Goal: Task Accomplishment & Management: Complete application form

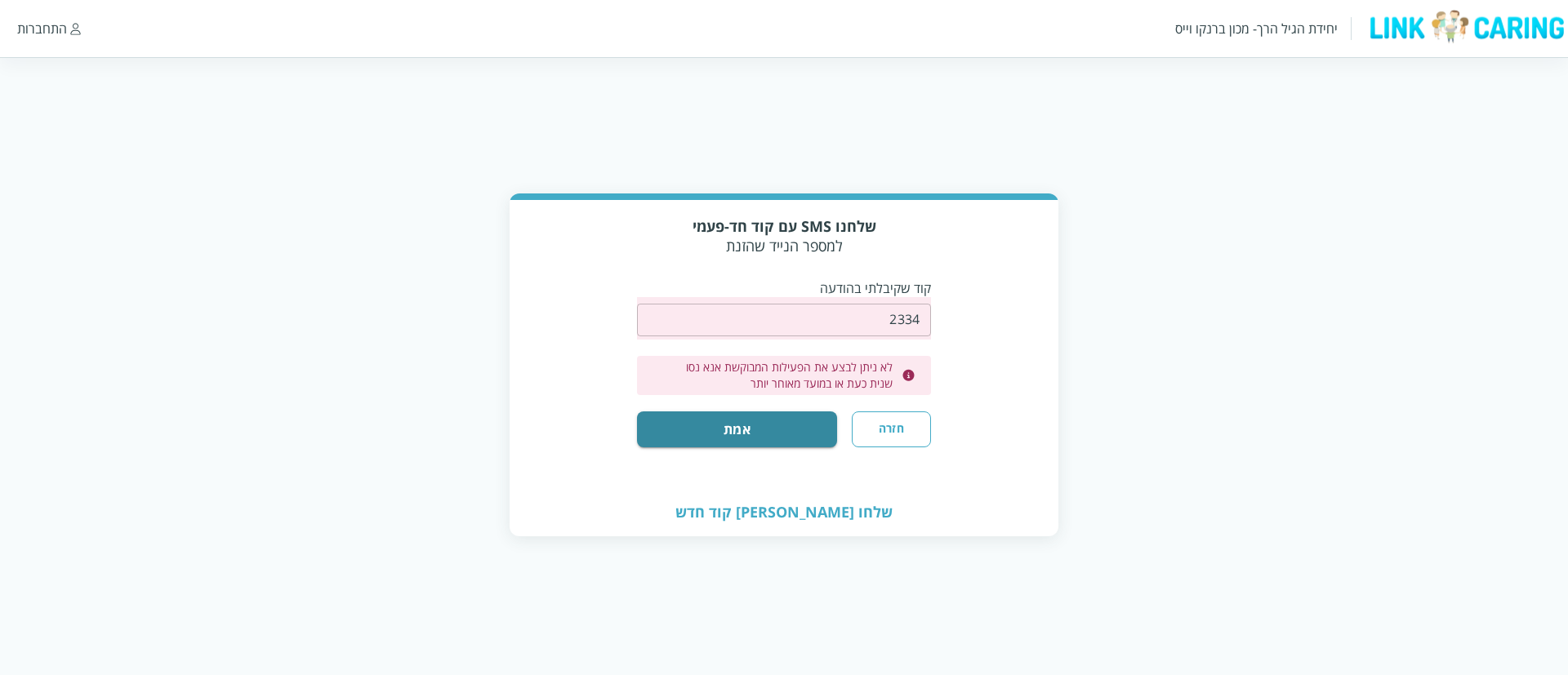
click at [856, 324] on input "string" at bounding box center [784, 320] width 294 height 32
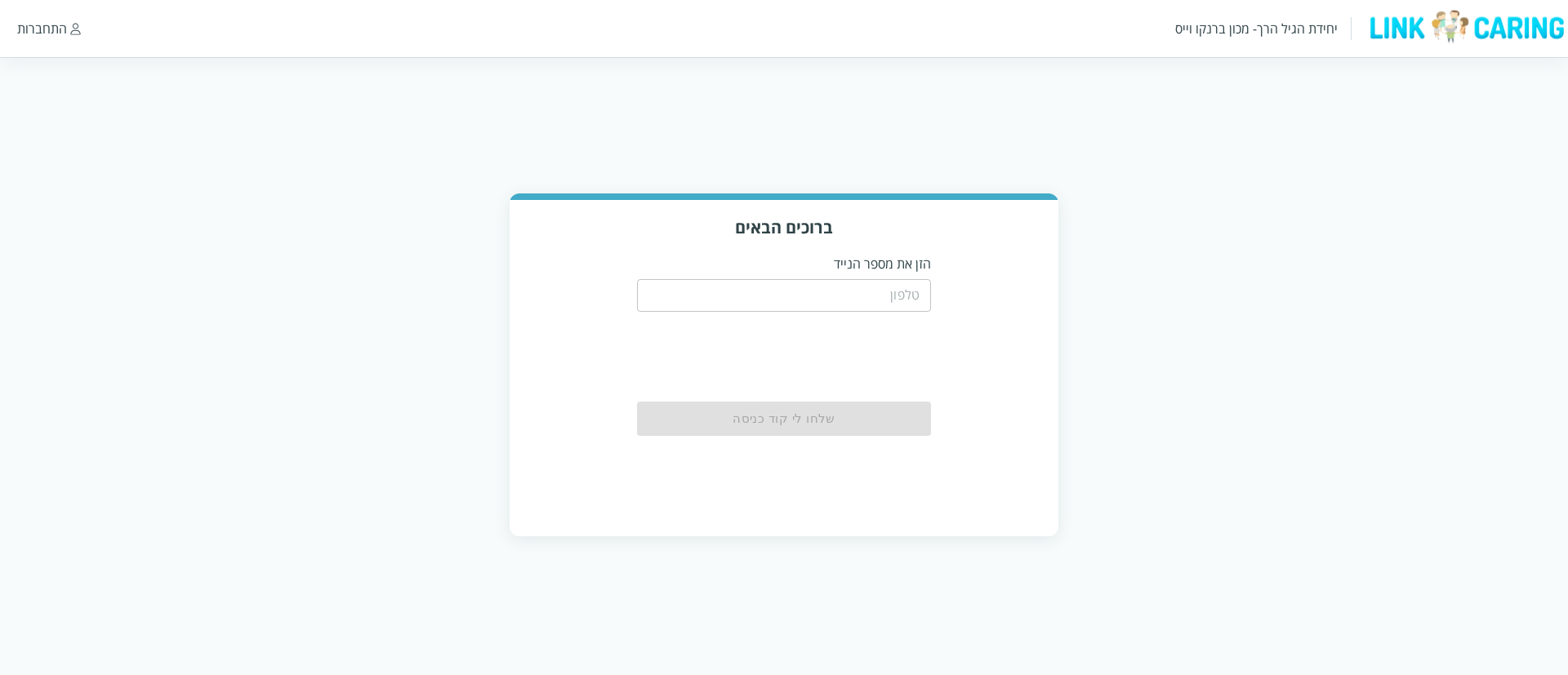
click at [874, 302] on input "tel" at bounding box center [784, 295] width 294 height 32
type input "0525684248"
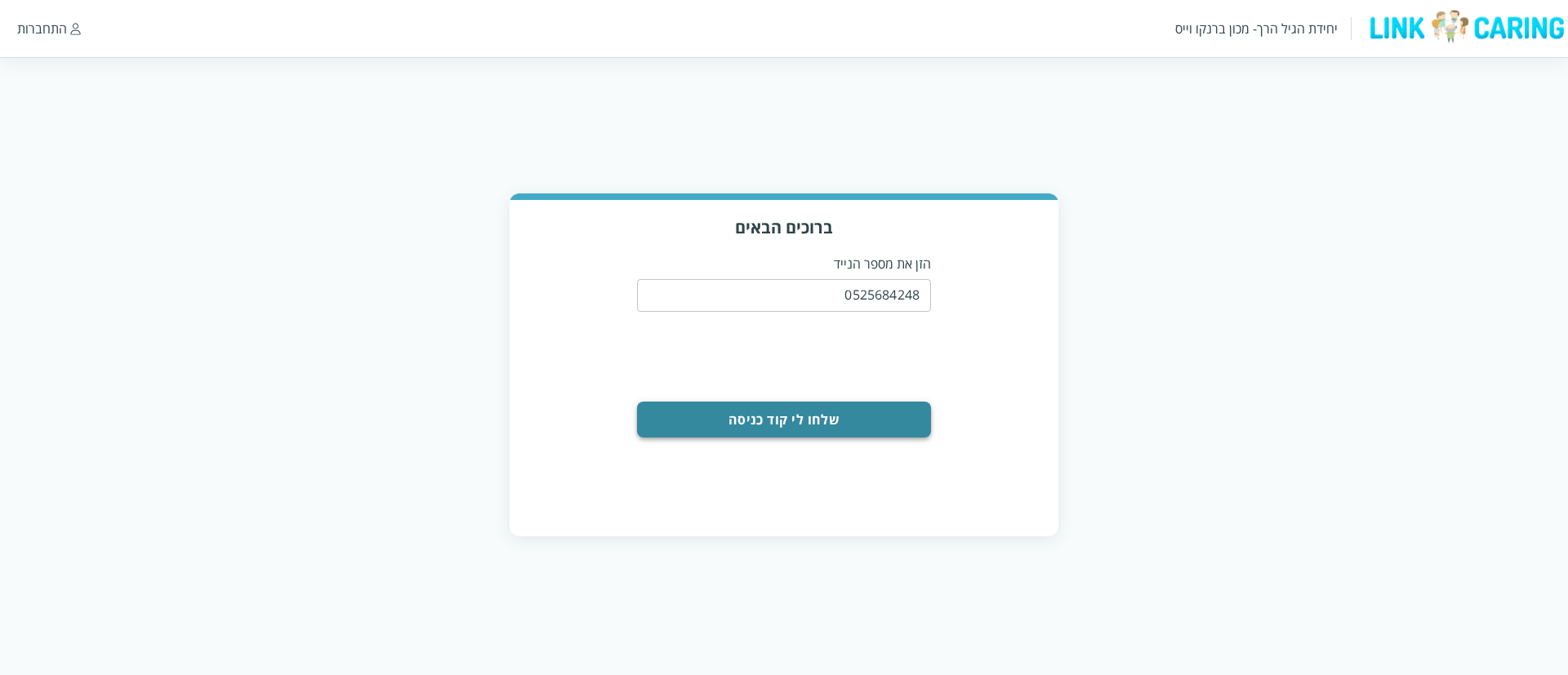
click at [855, 422] on button "שלחו לי קוד כניסה" at bounding box center [784, 420] width 294 height 36
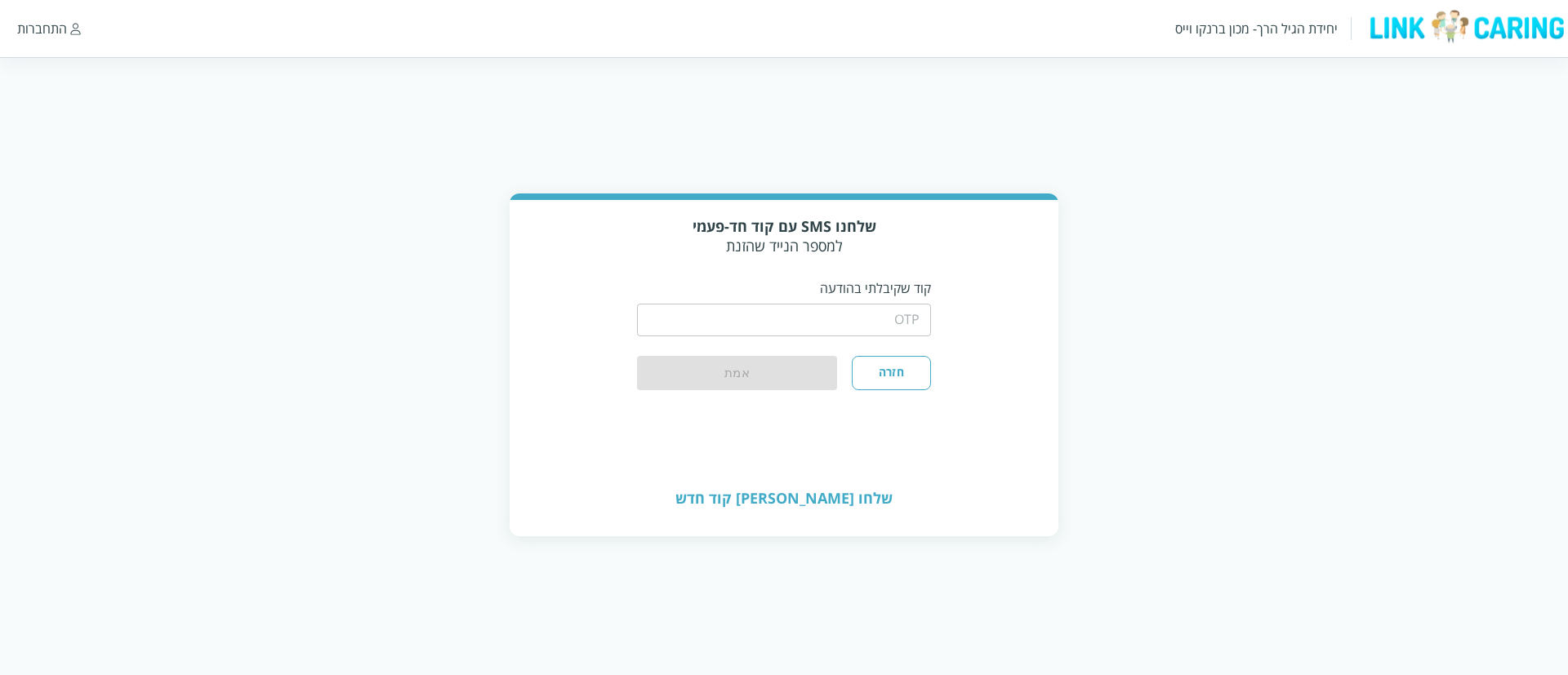
click at [812, 325] on input "string" at bounding box center [784, 320] width 294 height 32
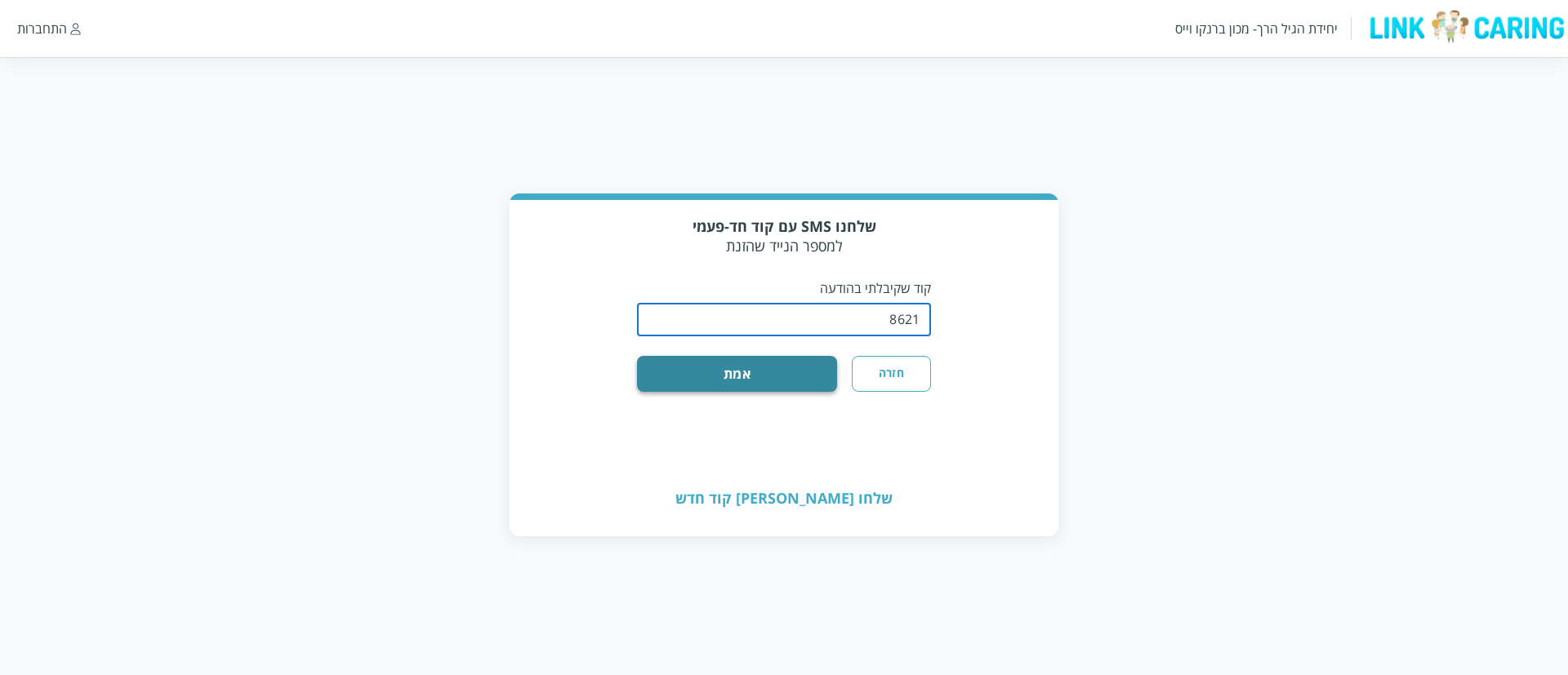
type input "8621"
click at [805, 381] on button "אמת" at bounding box center [736, 374] width 200 height 36
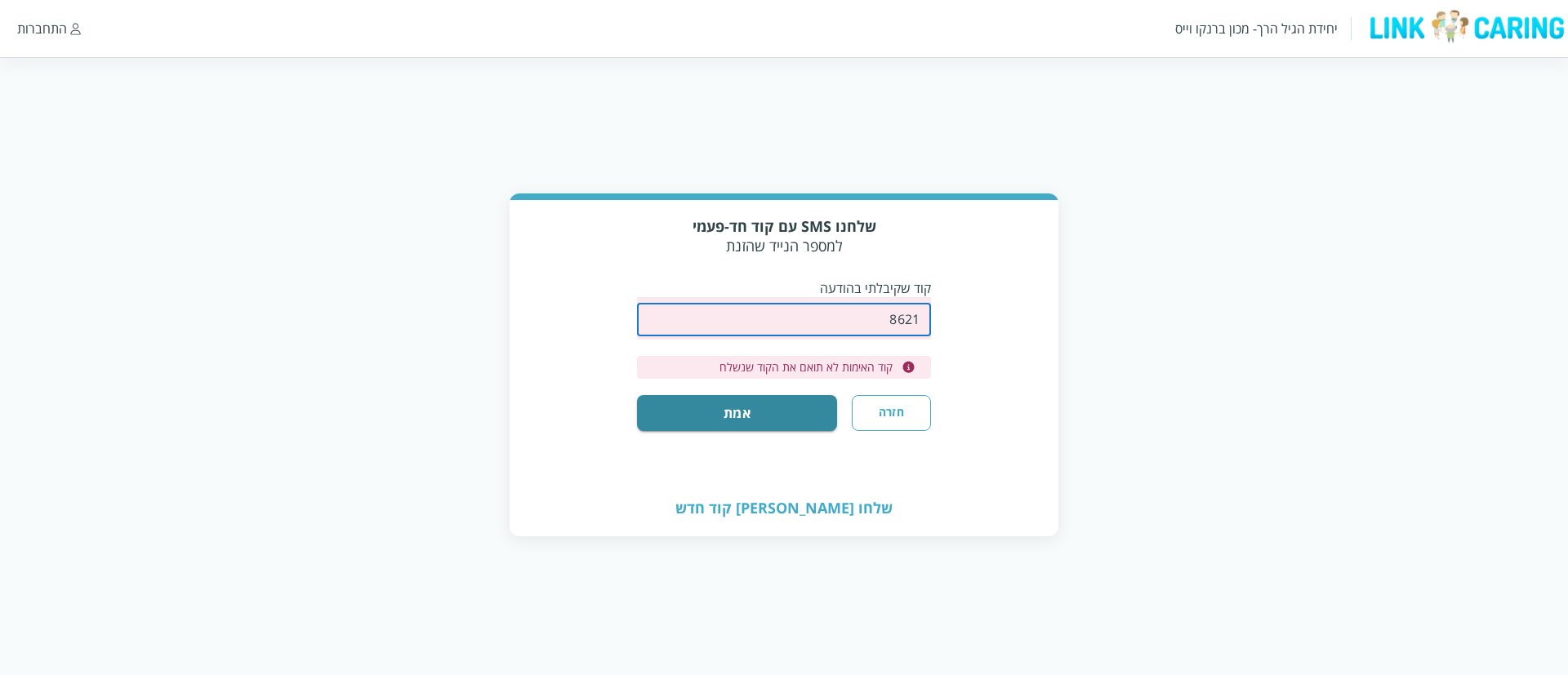
click at [871, 328] on input "string" at bounding box center [784, 320] width 294 height 32
click at [756, 419] on button "אמת" at bounding box center [736, 413] width 200 height 36
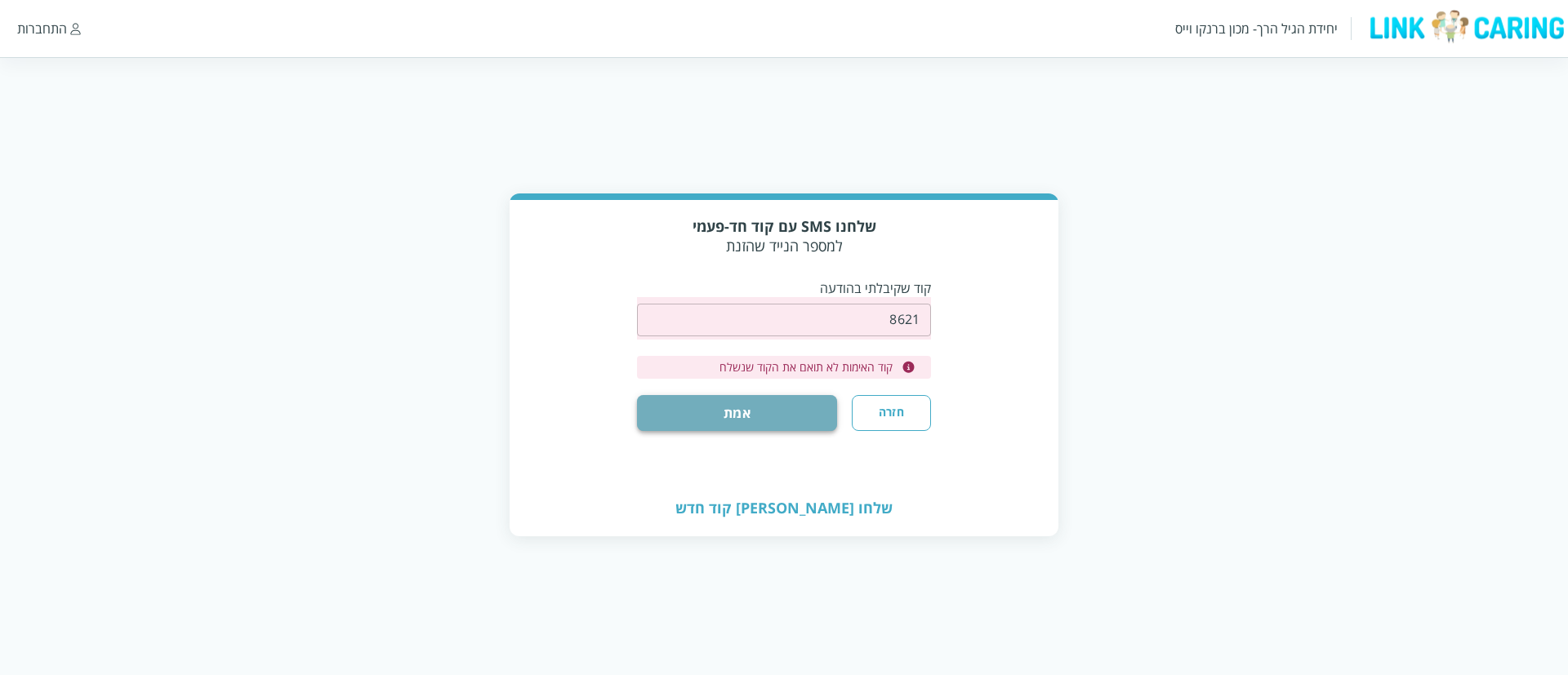
click at [754, 417] on button "אמת" at bounding box center [736, 413] width 200 height 36
click at [884, 312] on input "string" at bounding box center [784, 320] width 294 height 32
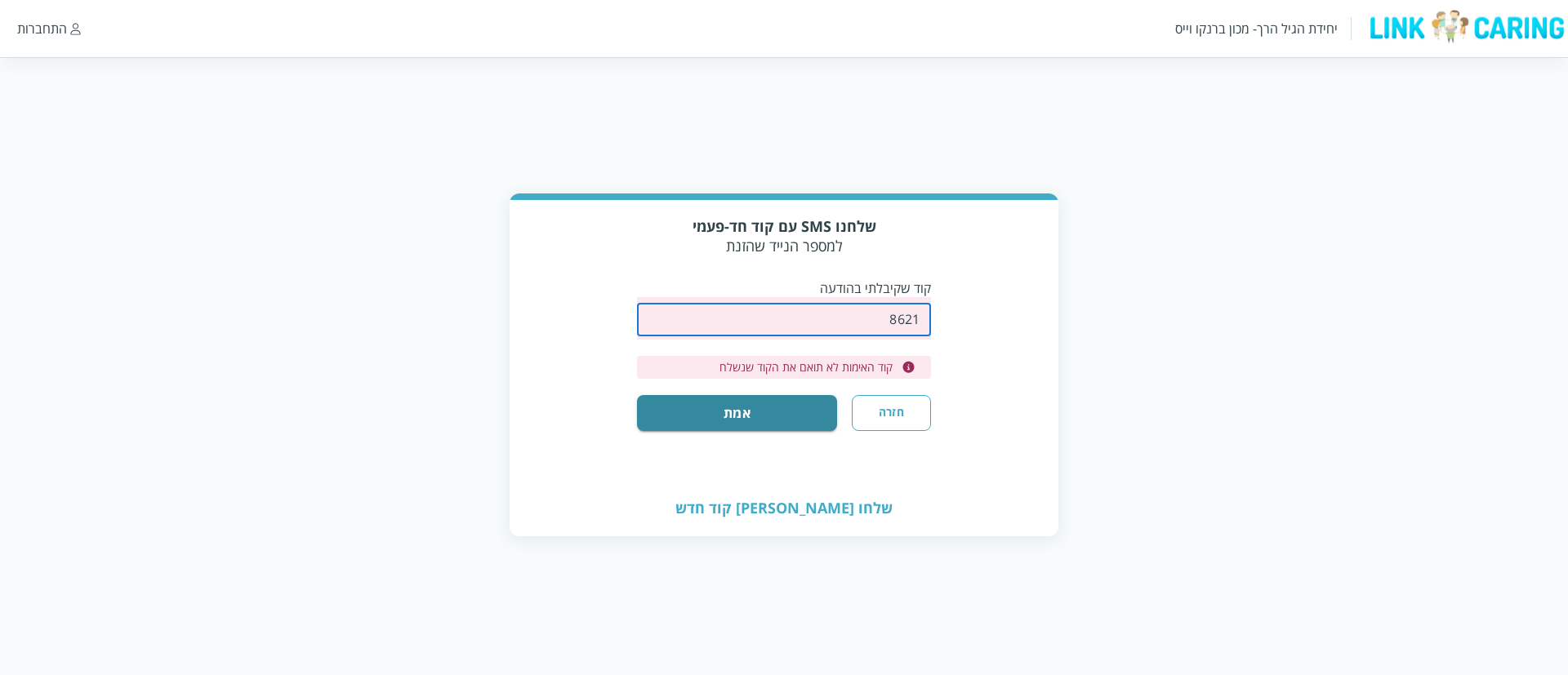
click at [884, 312] on input "string" at bounding box center [784, 320] width 294 height 32
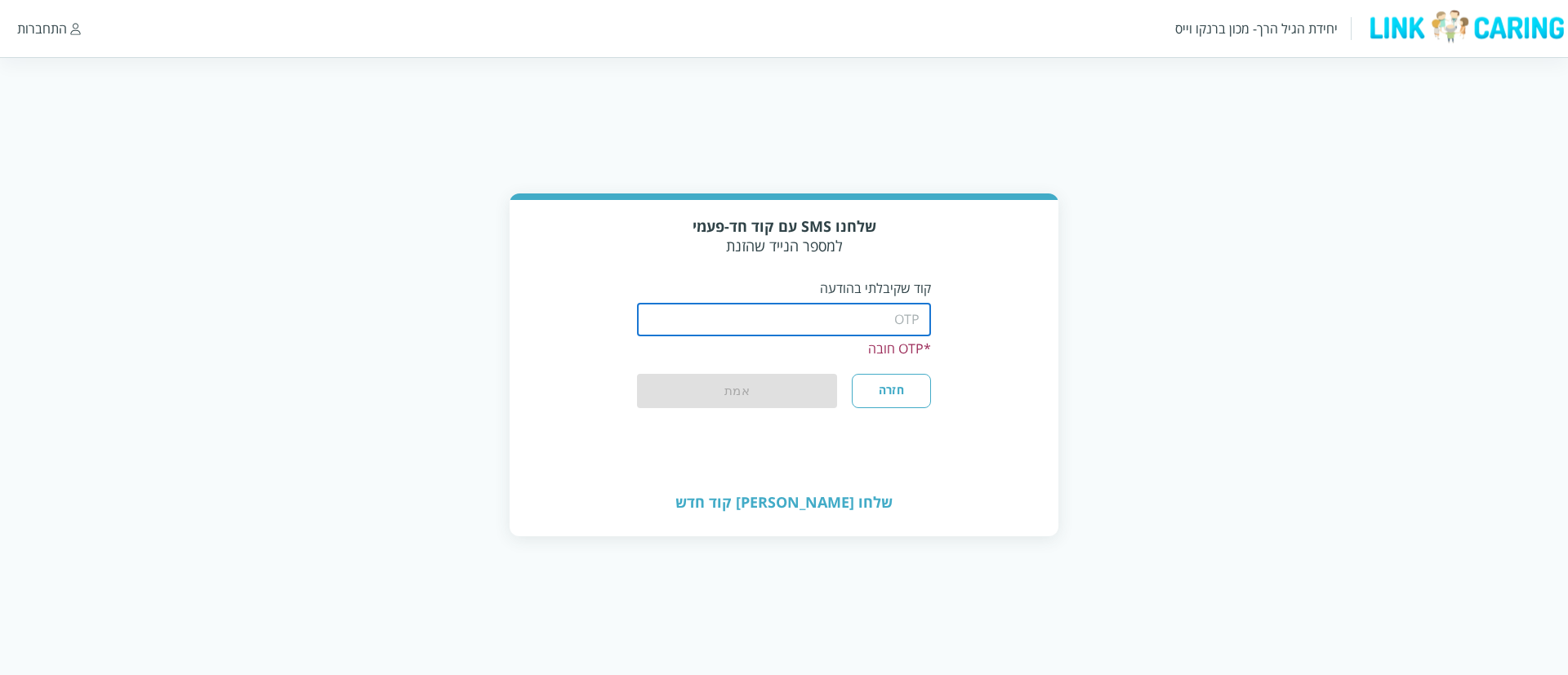
click at [833, 324] on input "string" at bounding box center [784, 320] width 294 height 32
click at [841, 321] on input "string" at bounding box center [784, 320] width 294 height 32
click at [43, 22] on div "התחברות" at bounding box center [42, 29] width 50 height 18
click at [49, 29] on div "התחברות" at bounding box center [42, 29] width 50 height 18
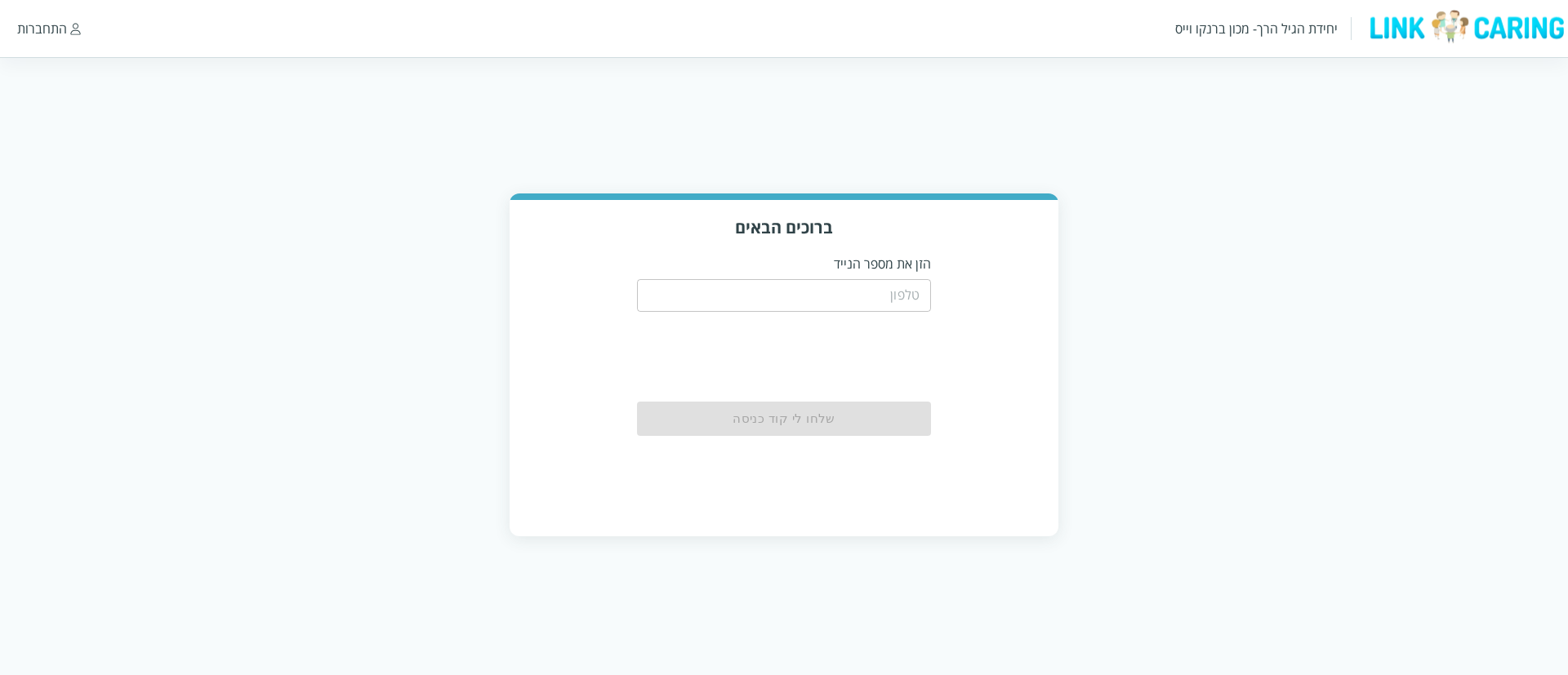
click at [849, 301] on input "tel" at bounding box center [784, 295] width 294 height 32
type input "0525684248"
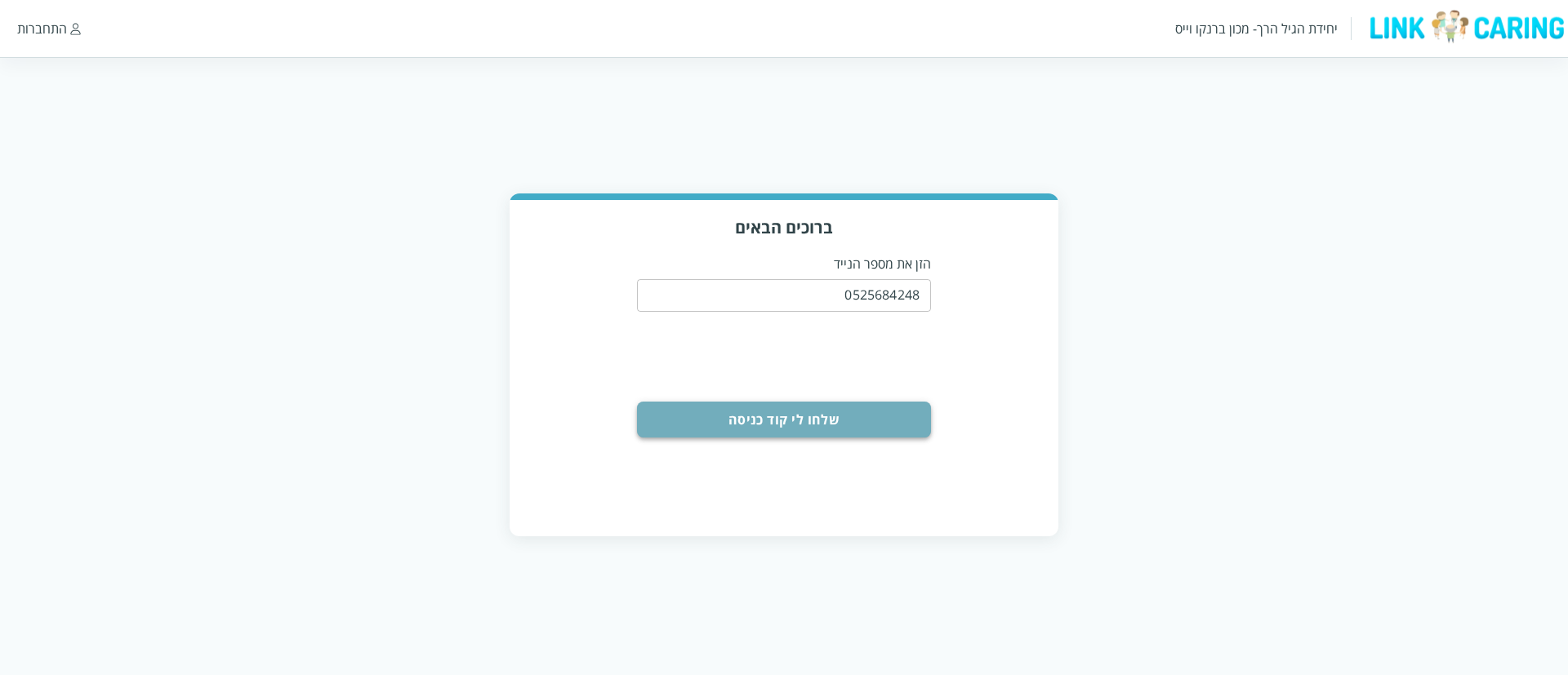
click at [823, 421] on button "שלחו לי קוד כניסה" at bounding box center [784, 420] width 294 height 36
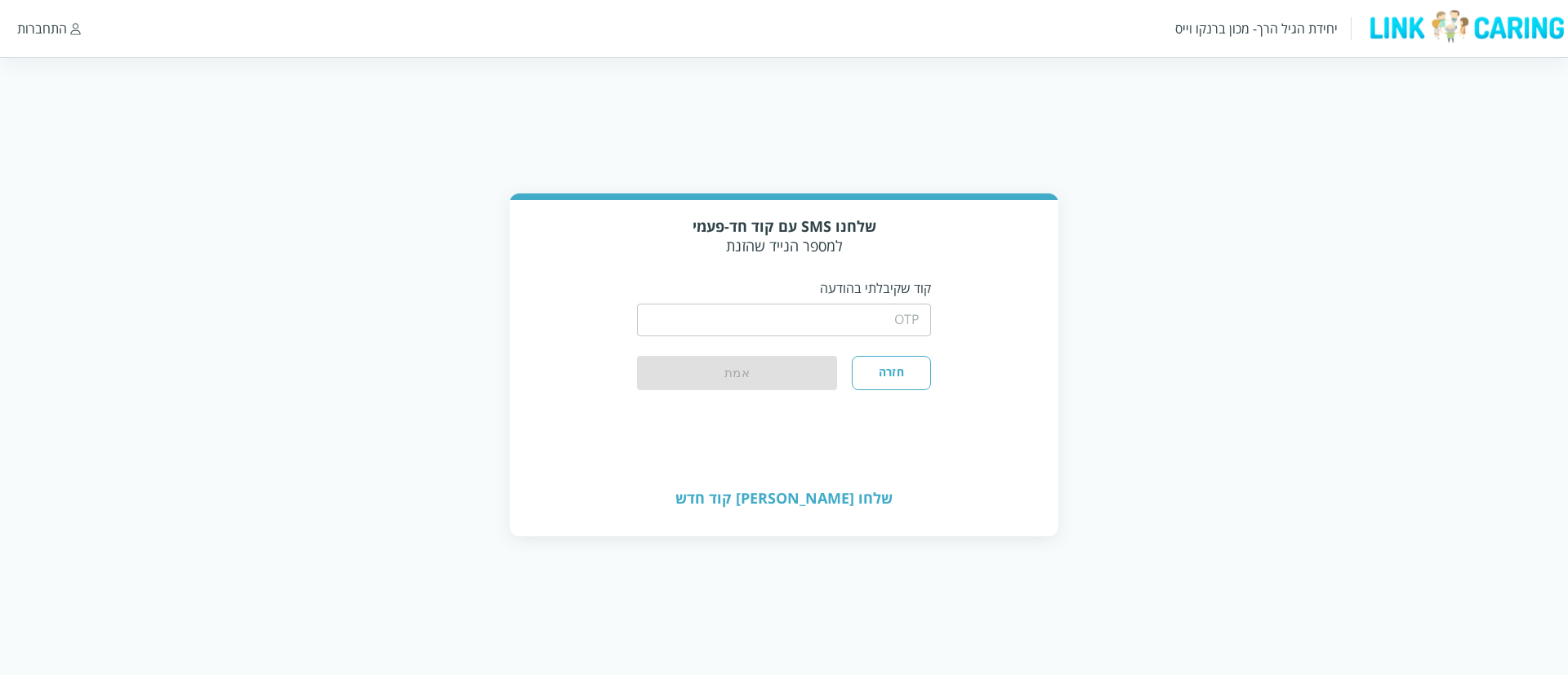
click at [796, 313] on input "string" at bounding box center [784, 320] width 294 height 32
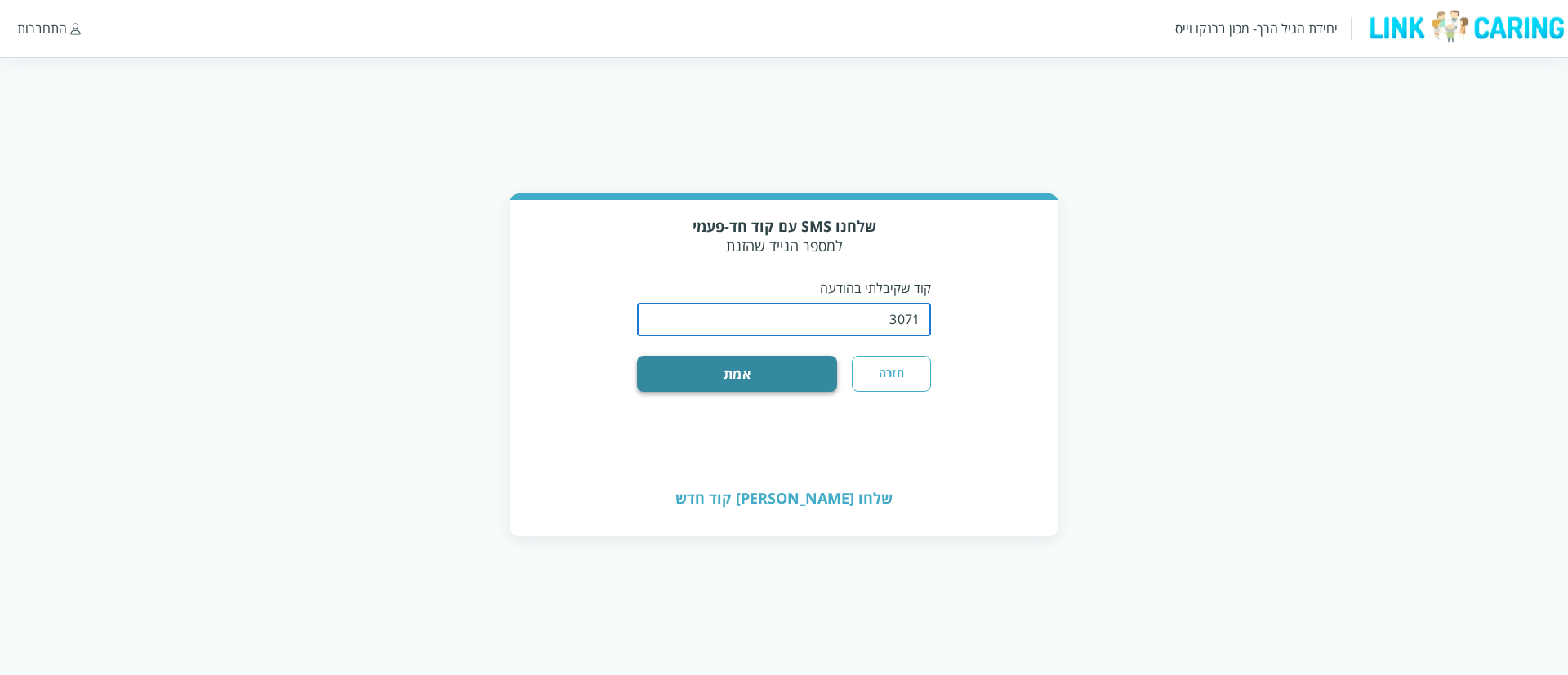
type input "3071"
click at [808, 372] on button "אמת" at bounding box center [736, 374] width 200 height 36
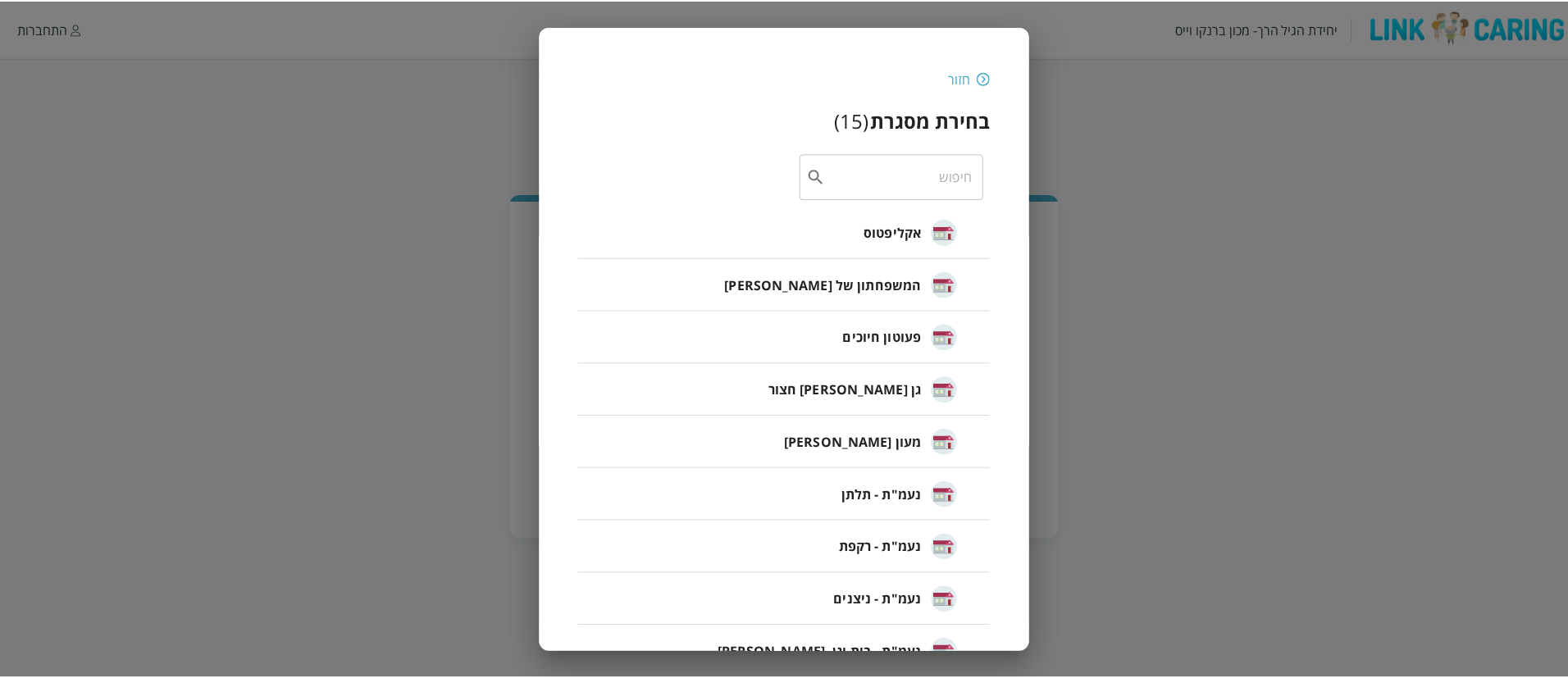
scroll to position [357, 0]
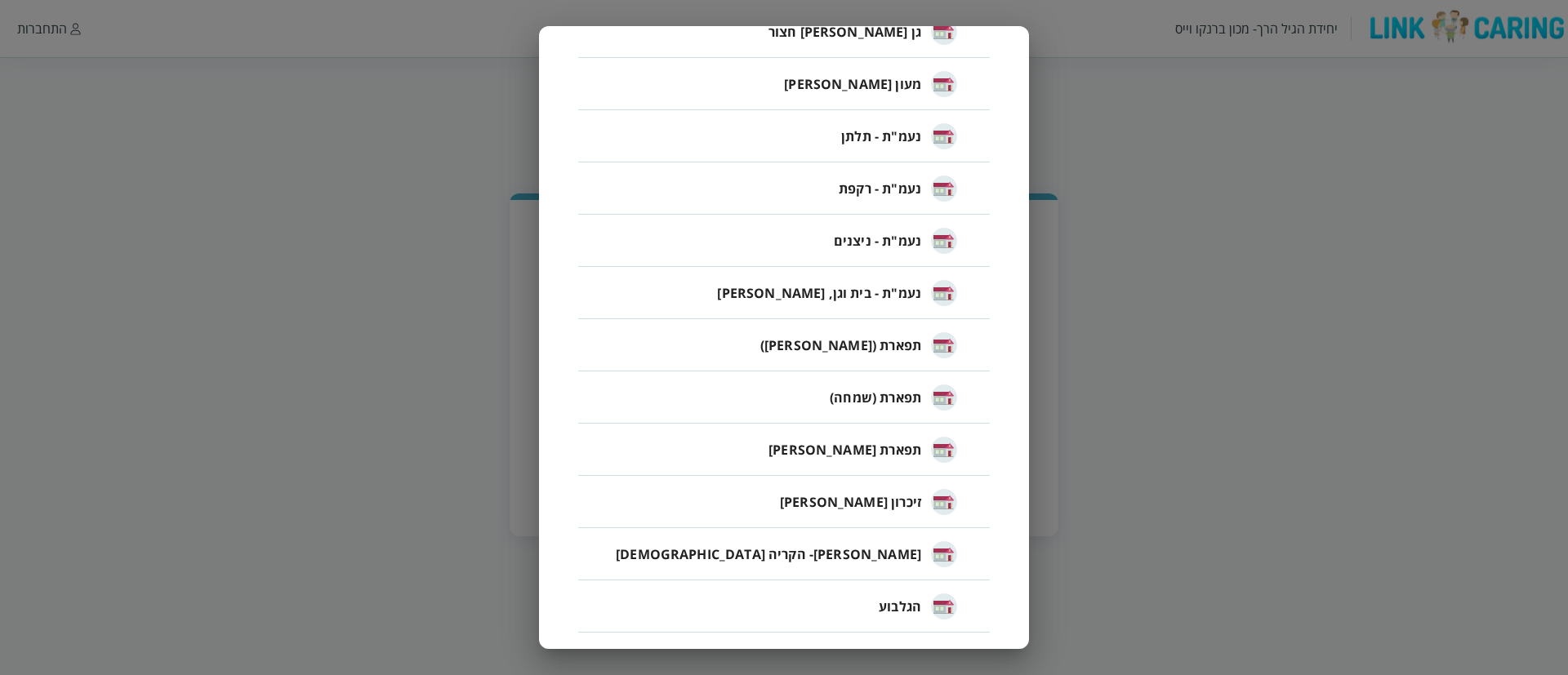
click at [895, 391] on span "תפארת (שמחה)" at bounding box center [875, 398] width 91 height 20
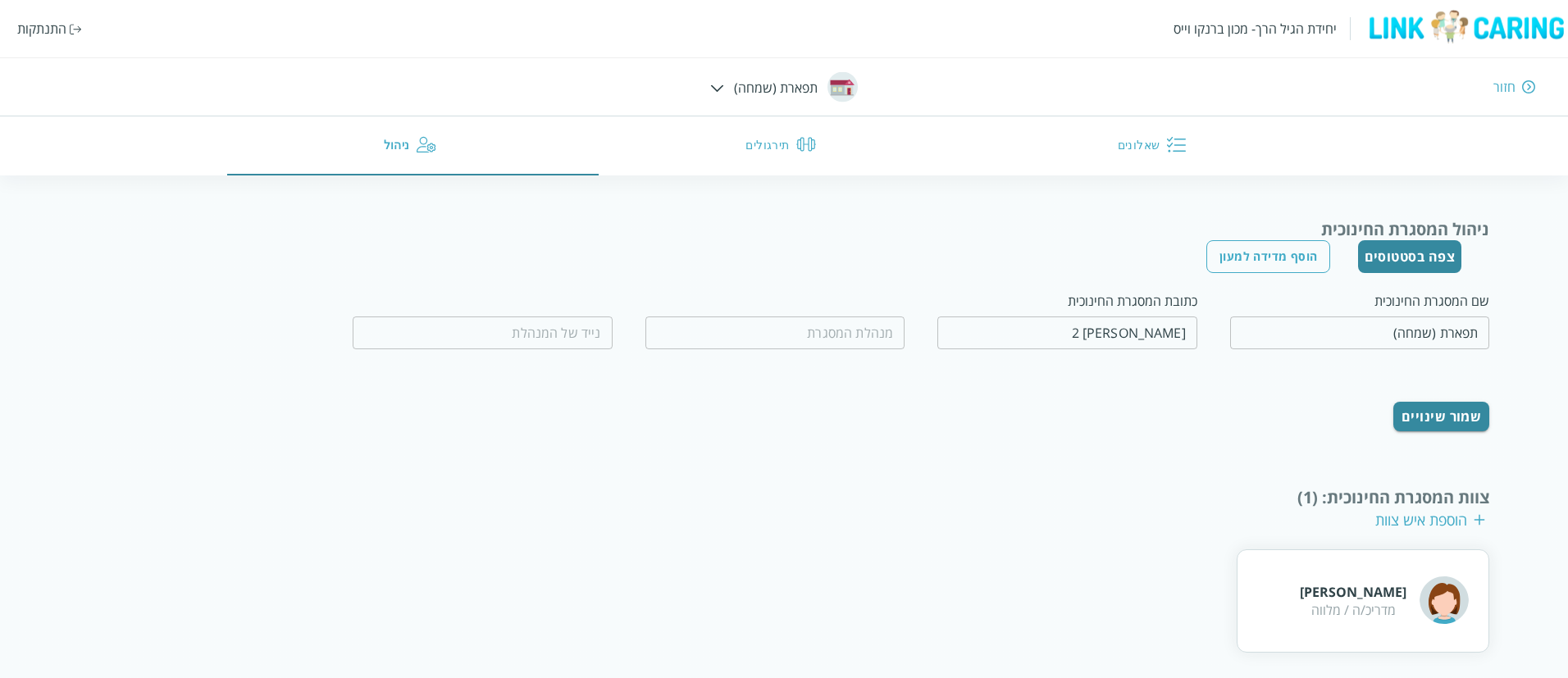
click at [730, 81] on div "יחידת הגיל הרך- מכון ברנקו וייס התנתקות חזור תפארת (שמחה) שאלונים תירגולים ניהול" at bounding box center [784, 87] width 1568 height 176
click at [721, 86] on img at bounding box center [717, 88] width 14 height 7
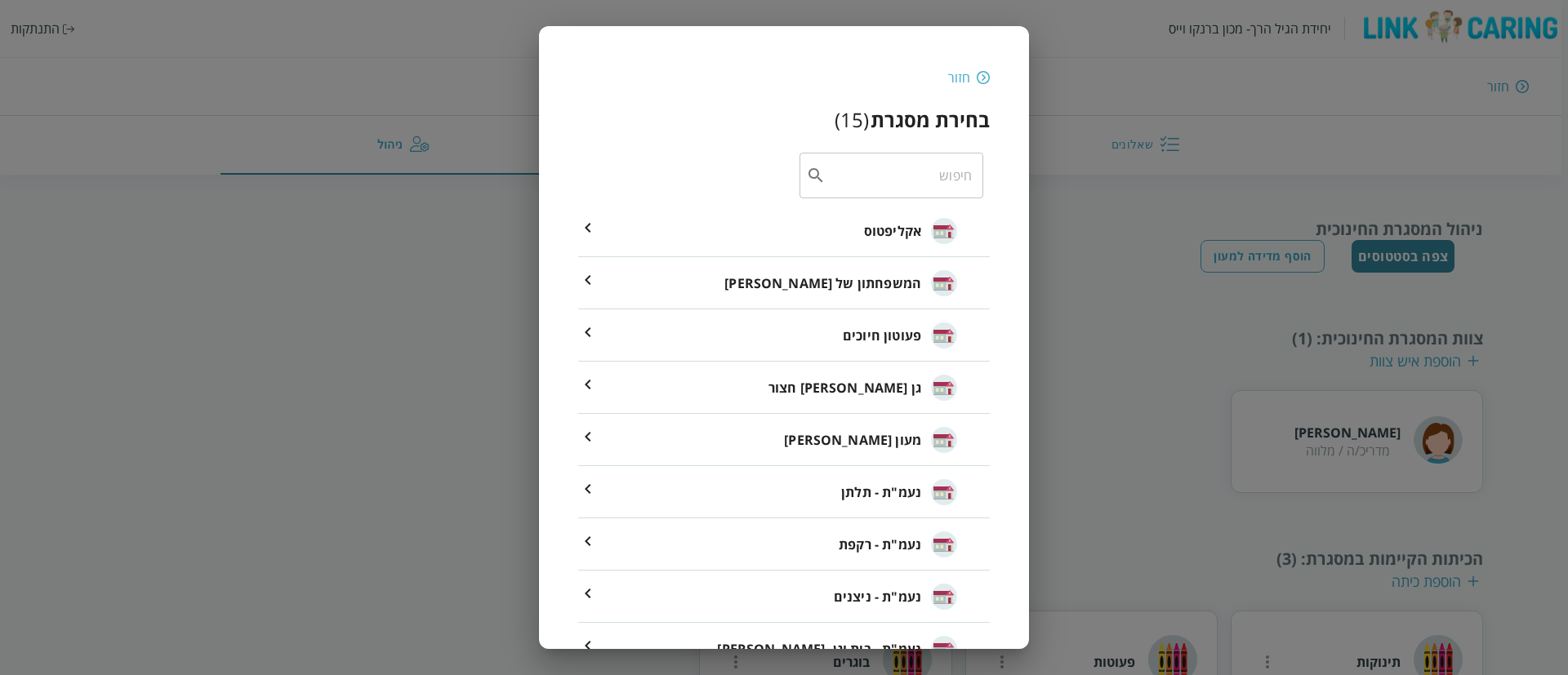
click at [866, 373] on div "גן רבקה חצור" at bounding box center [863, 386] width 188 height 60
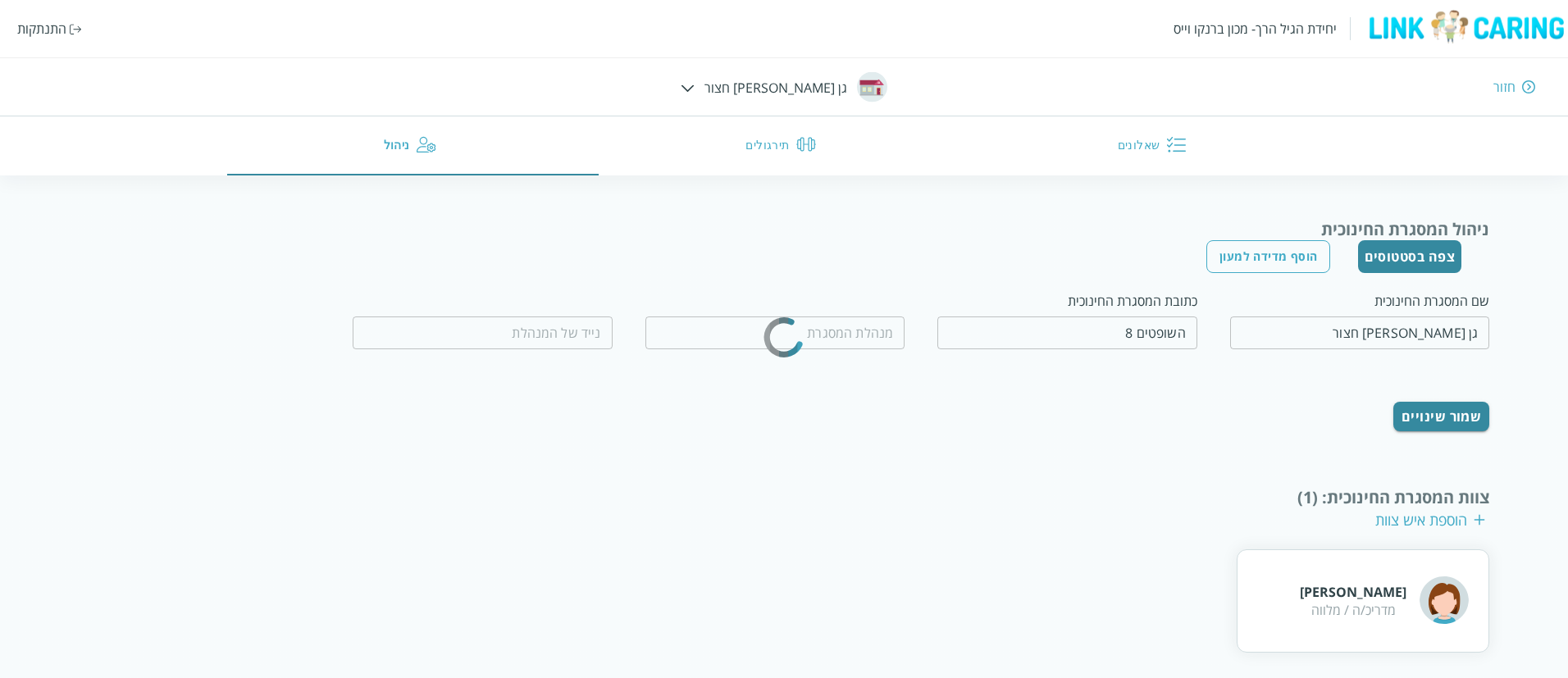
type input "דורית מועלם"
type input "0504310860"
click at [743, 95] on div "יחידת הגיל הרך- מכון ברנקו וייס התנתקות חזור גן רבקה חצור שאלונים תירגולים ניהול" at bounding box center [784, 87] width 1568 height 176
click at [694, 90] on img at bounding box center [687, 88] width 14 height 7
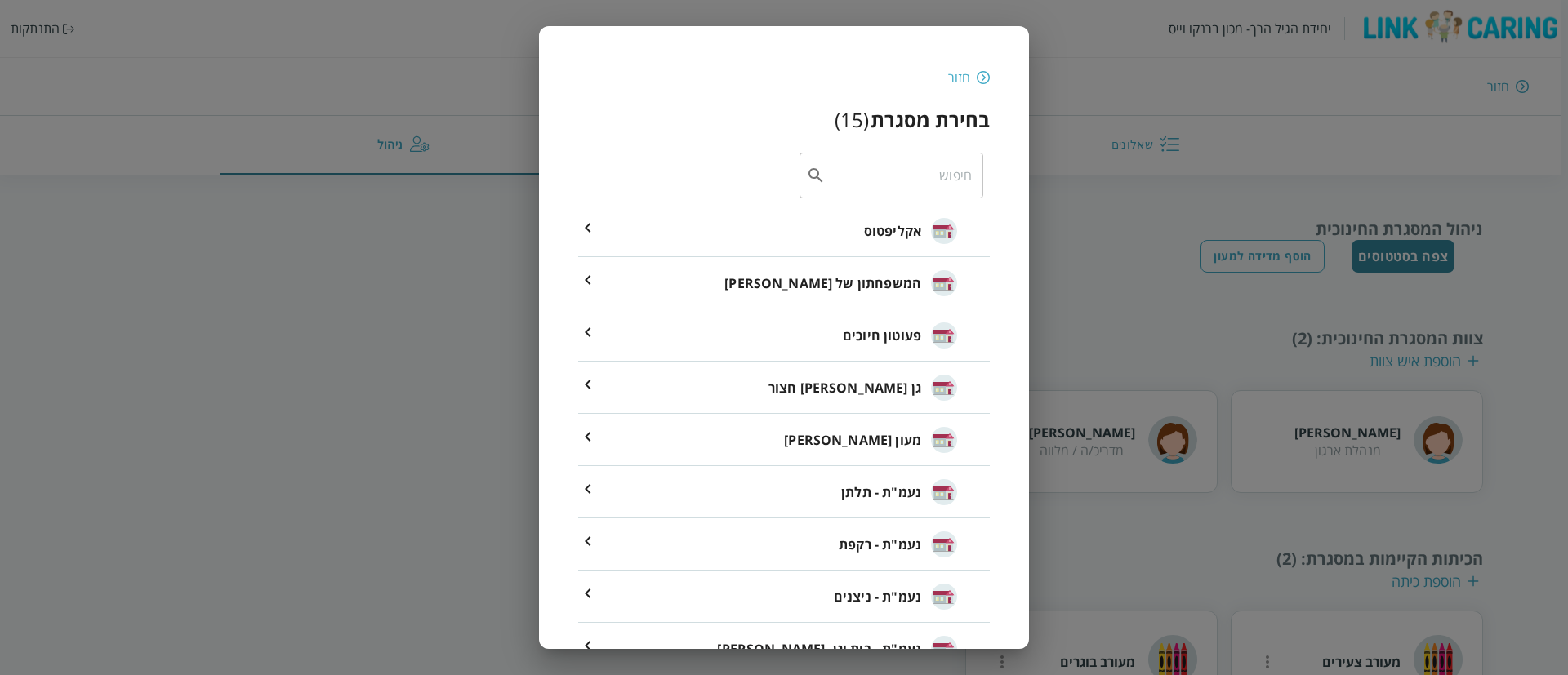
click at [831, 292] on div "המשפחתון של רון" at bounding box center [841, 281] width 233 height 60
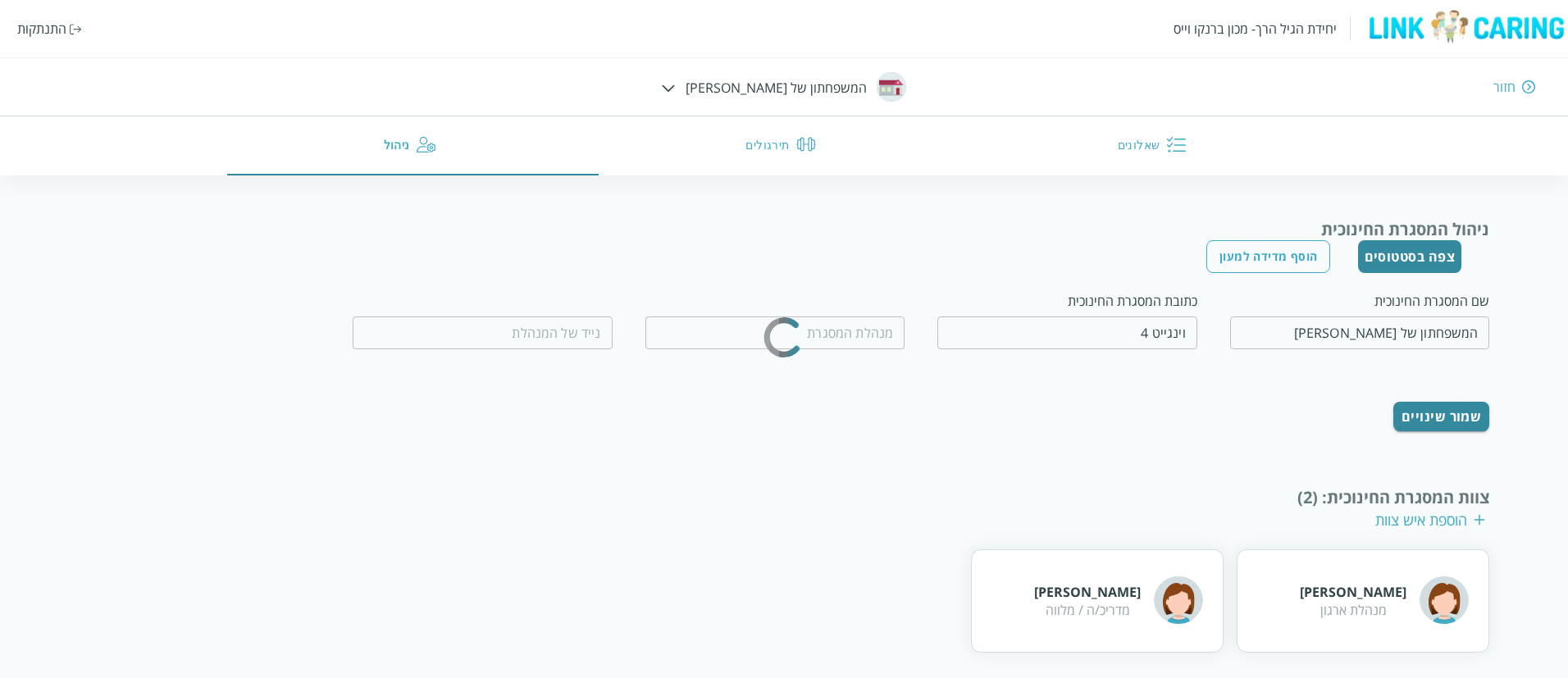
type input "ריקי אברהם"
type input "0507592286"
